Goal: Task Accomplishment & Management: Manage account settings

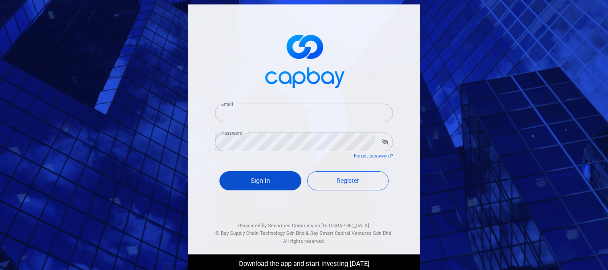
type input "[PERSON_NAME][EMAIL_ADDRESS][DOMAIN_NAME]"
click at [267, 183] on button "Sign In" at bounding box center [260, 180] width 82 height 19
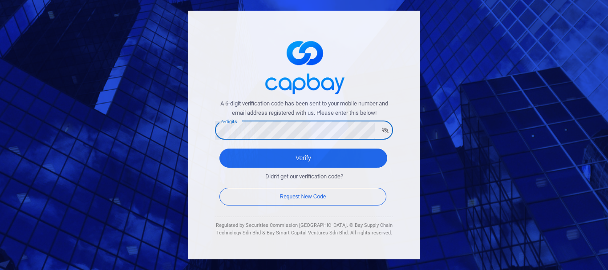
click at [219, 149] on button "Verify" at bounding box center [303, 158] width 168 height 19
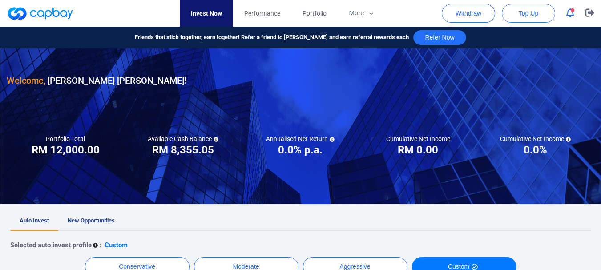
checkbox input "true"
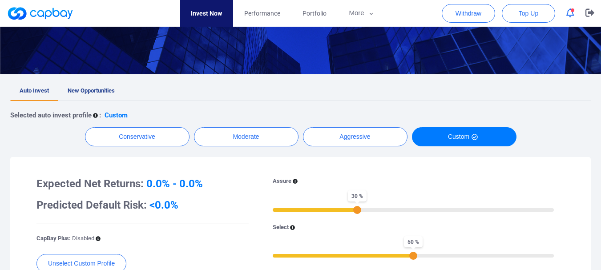
scroll to position [133, 0]
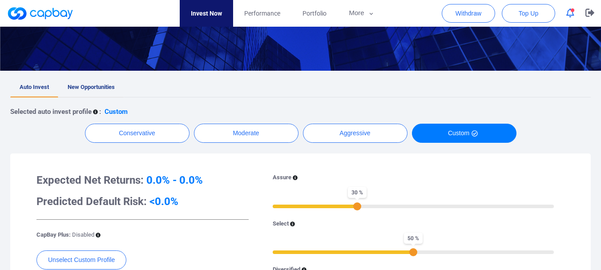
click at [92, 88] on span "New Opportunities" at bounding box center [91, 87] width 47 height 7
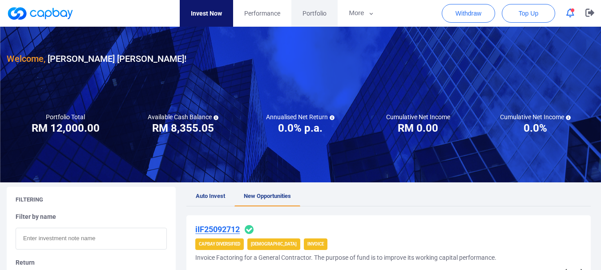
click at [315, 12] on span "Portfolio" at bounding box center [314, 13] width 24 height 10
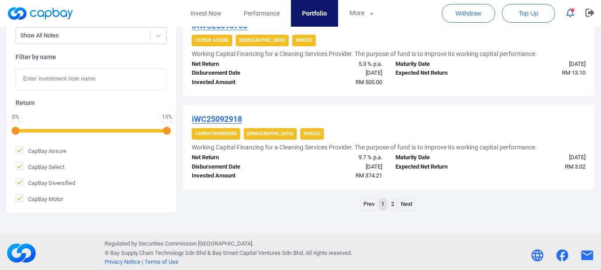
scroll to position [1034, 0]
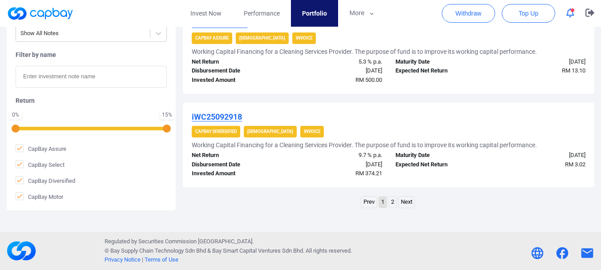
click at [396, 206] on link "2" at bounding box center [393, 202] width 8 height 11
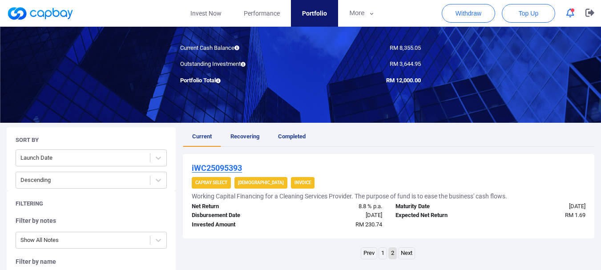
scroll to position [66, 0]
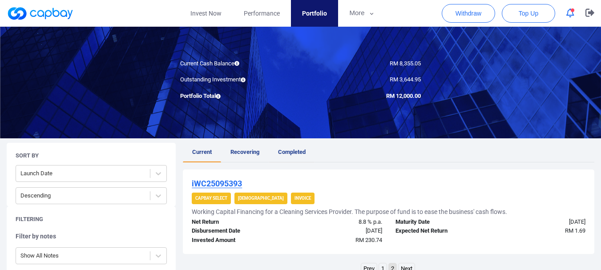
click at [286, 153] on span "Completed" at bounding box center [292, 152] width 28 height 7
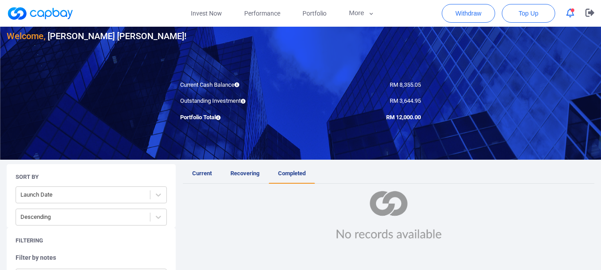
scroll to position [89, 0]
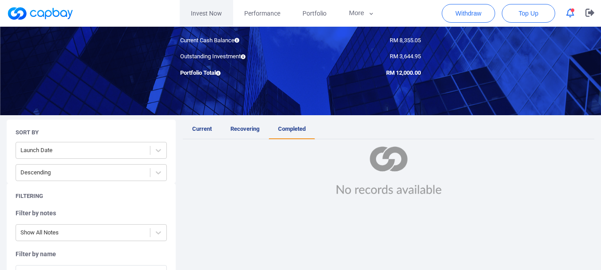
click at [212, 13] on link "Invest Now" at bounding box center [206, 13] width 53 height 27
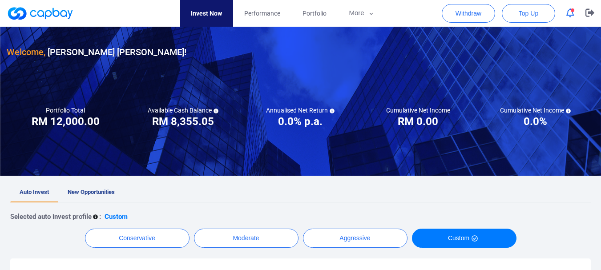
scroll to position [44, 0]
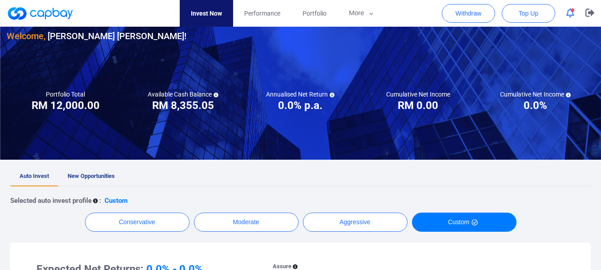
click at [572, 13] on icon "button" at bounding box center [570, 12] width 8 height 9
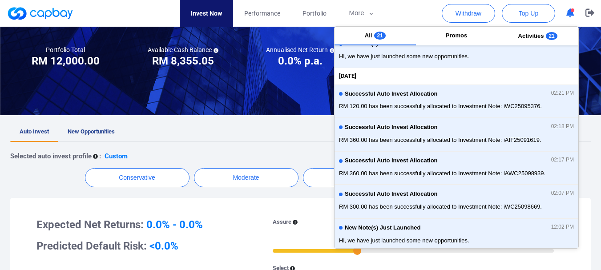
scroll to position [133, 0]
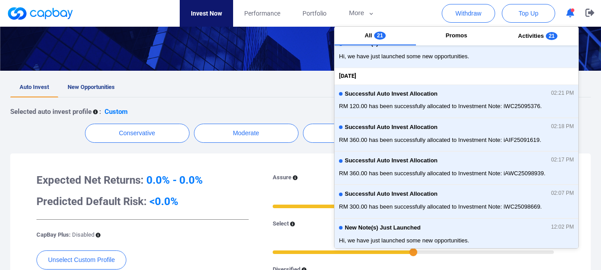
click at [290, 93] on ul "Auto Invest New Opportunities" at bounding box center [300, 88] width 581 height 20
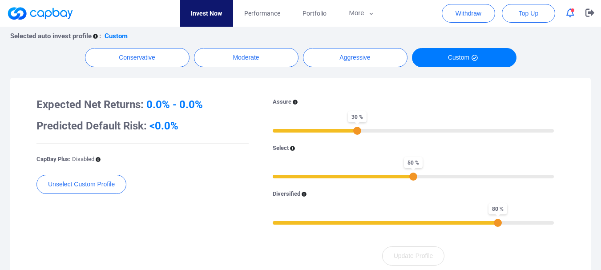
scroll to position [222, 0]
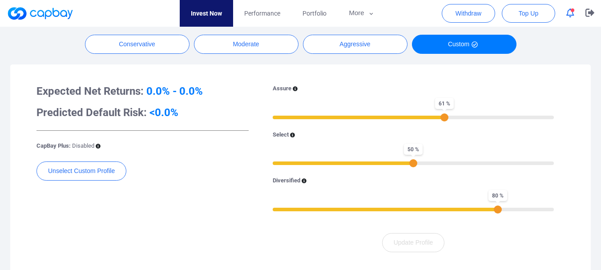
drag, startPoint x: 358, startPoint y: 119, endPoint x: 445, endPoint y: 117, distance: 87.2
click at [445, 117] on div "61 %" at bounding box center [444, 117] width 8 height 8
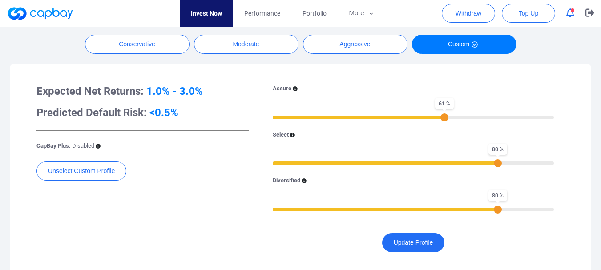
drag, startPoint x: 414, startPoint y: 163, endPoint x: 499, endPoint y: 157, distance: 85.2
click at [499, 159] on div "80 %" at bounding box center [498, 163] width 8 height 8
drag, startPoint x: 443, startPoint y: 118, endPoint x: 498, endPoint y: 120, distance: 54.7
click at [498, 120] on div "80 %" at bounding box center [498, 117] width 8 height 8
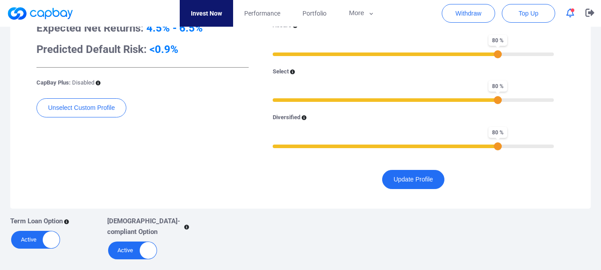
scroll to position [311, 0]
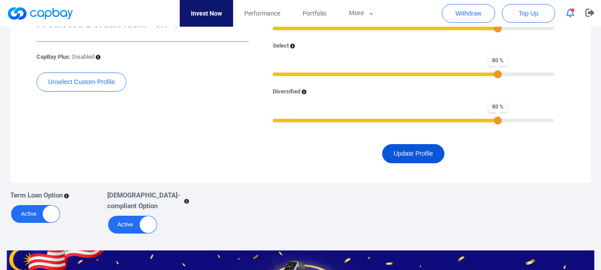
click at [418, 149] on button "Update Profile" at bounding box center [413, 153] width 63 height 19
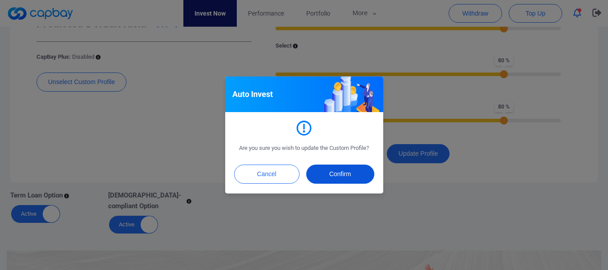
click at [351, 175] on button "Confirm" at bounding box center [340, 174] width 68 height 19
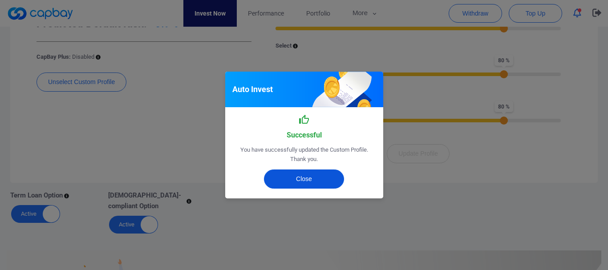
click at [303, 181] on button "Close" at bounding box center [304, 178] width 80 height 19
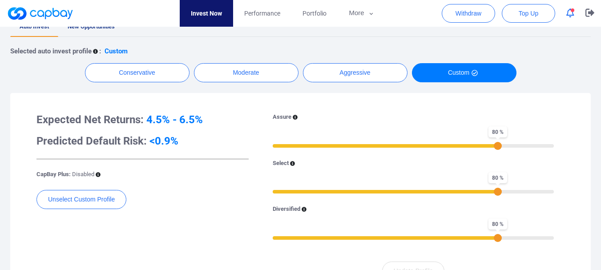
scroll to position [178, 0]
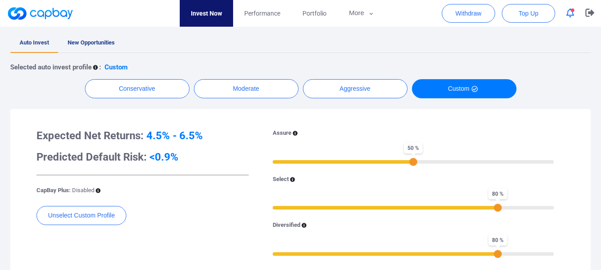
drag, startPoint x: 499, startPoint y: 165, endPoint x: 415, endPoint y: 167, distance: 84.1
click at [415, 167] on div "Assure 50 % Select 80 % Diversified 80 %" at bounding box center [413, 198] width 302 height 138
drag, startPoint x: 414, startPoint y: 163, endPoint x: 357, endPoint y: 168, distance: 56.7
click at [357, 168] on div "Assure 30 % Select 80 % Diversified 80 %" at bounding box center [413, 198] width 302 height 138
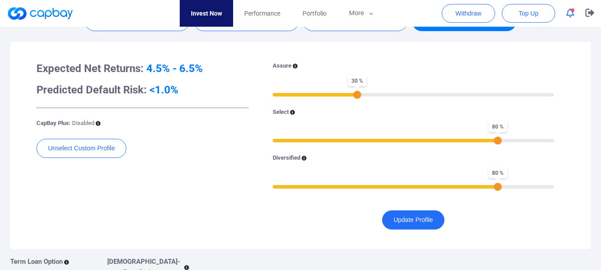
scroll to position [267, 0]
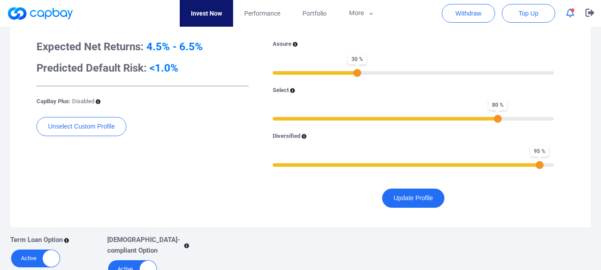
drag, startPoint x: 499, startPoint y: 165, endPoint x: 541, endPoint y: 168, distance: 41.9
click at [541, 168] on div "95 %" at bounding box center [540, 165] width 8 height 8
click at [425, 198] on button "Update Profile" at bounding box center [413, 198] width 63 height 19
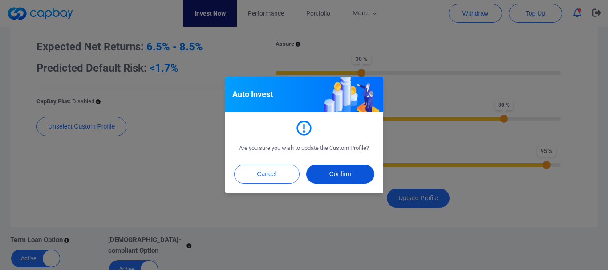
click at [333, 172] on button "Confirm" at bounding box center [340, 174] width 68 height 19
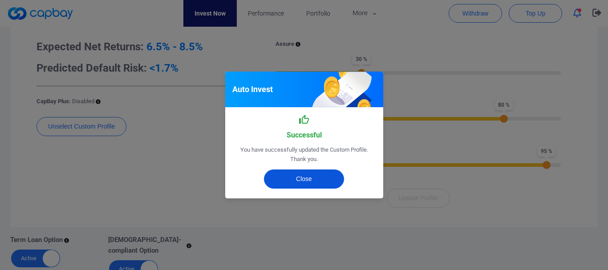
click at [302, 180] on button "Close" at bounding box center [304, 178] width 80 height 19
